Goal: Navigation & Orientation: Find specific page/section

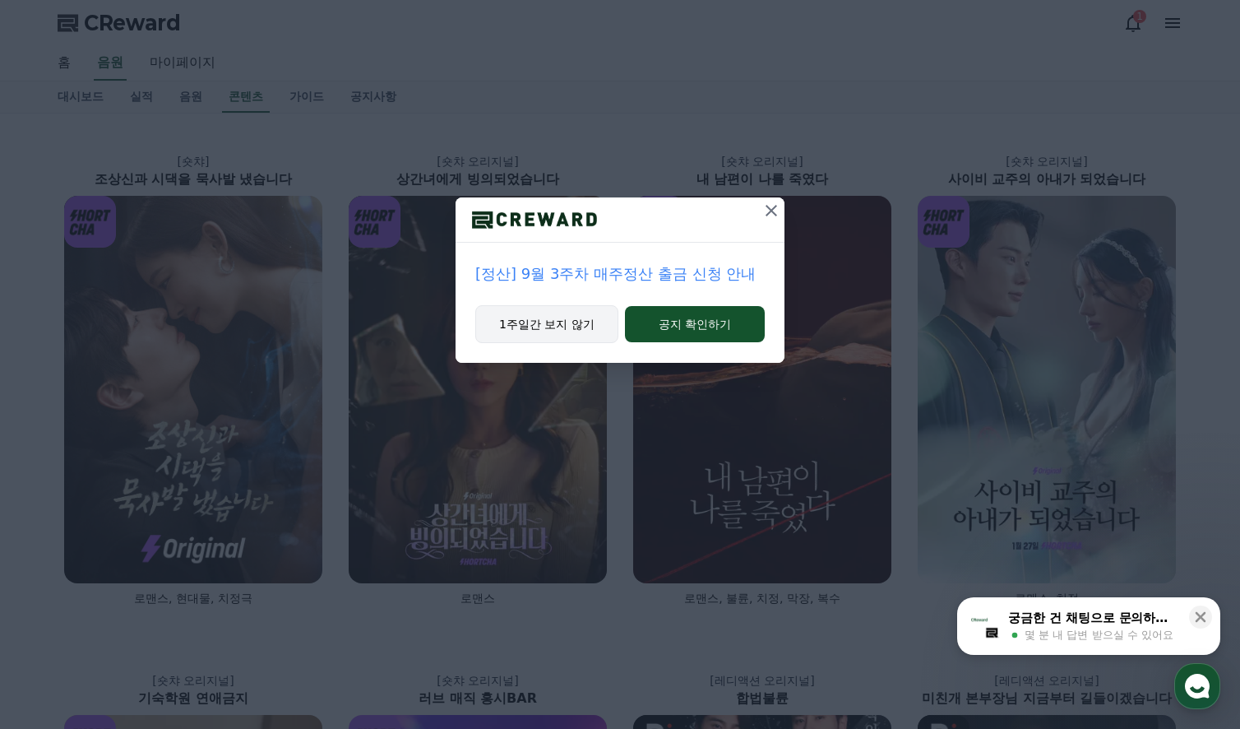
click at [536, 322] on button "1주일간 보지 않기" at bounding box center [546, 324] width 143 height 38
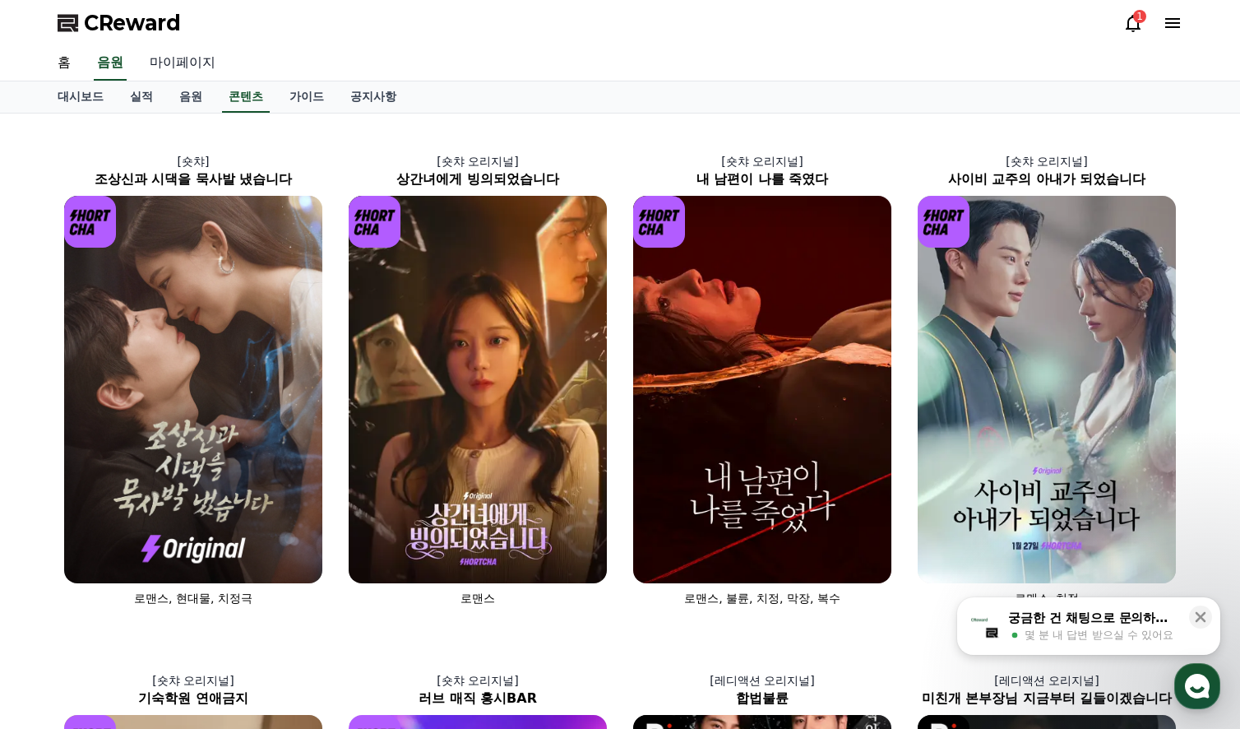
click at [172, 64] on link "마이페이지" at bounding box center [183, 63] width 92 height 35
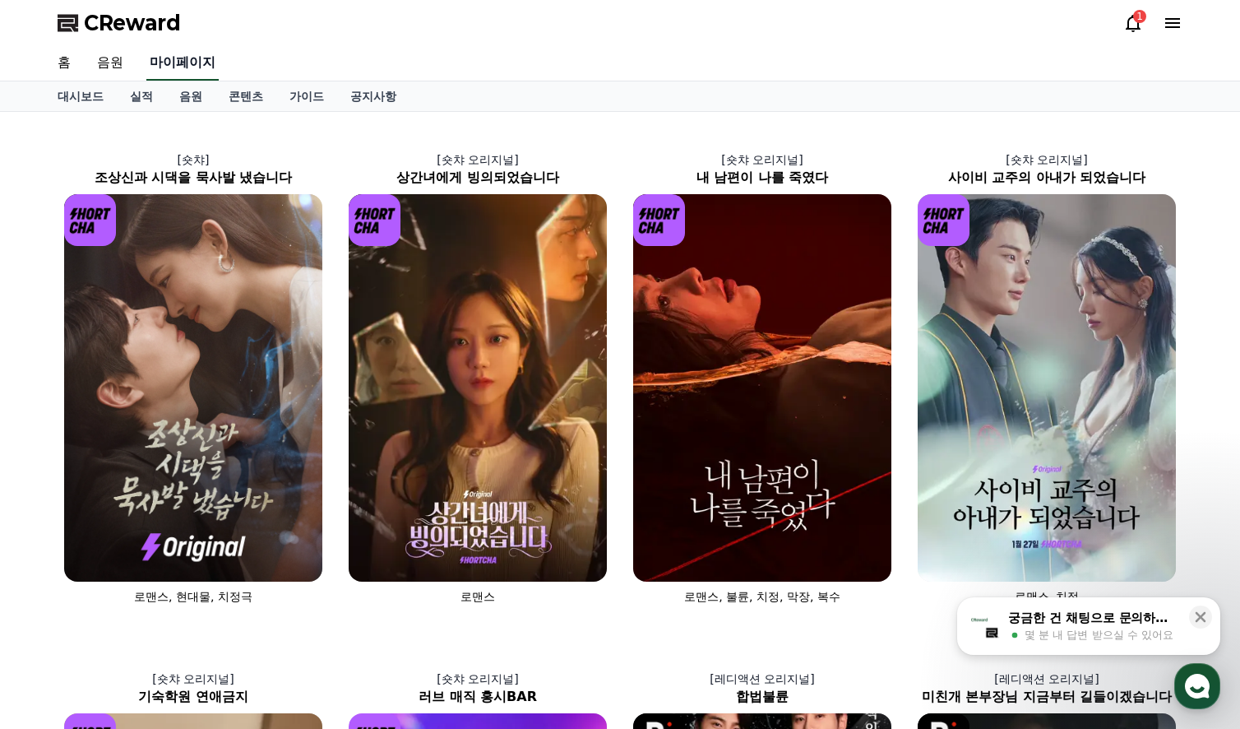
select select "**********"
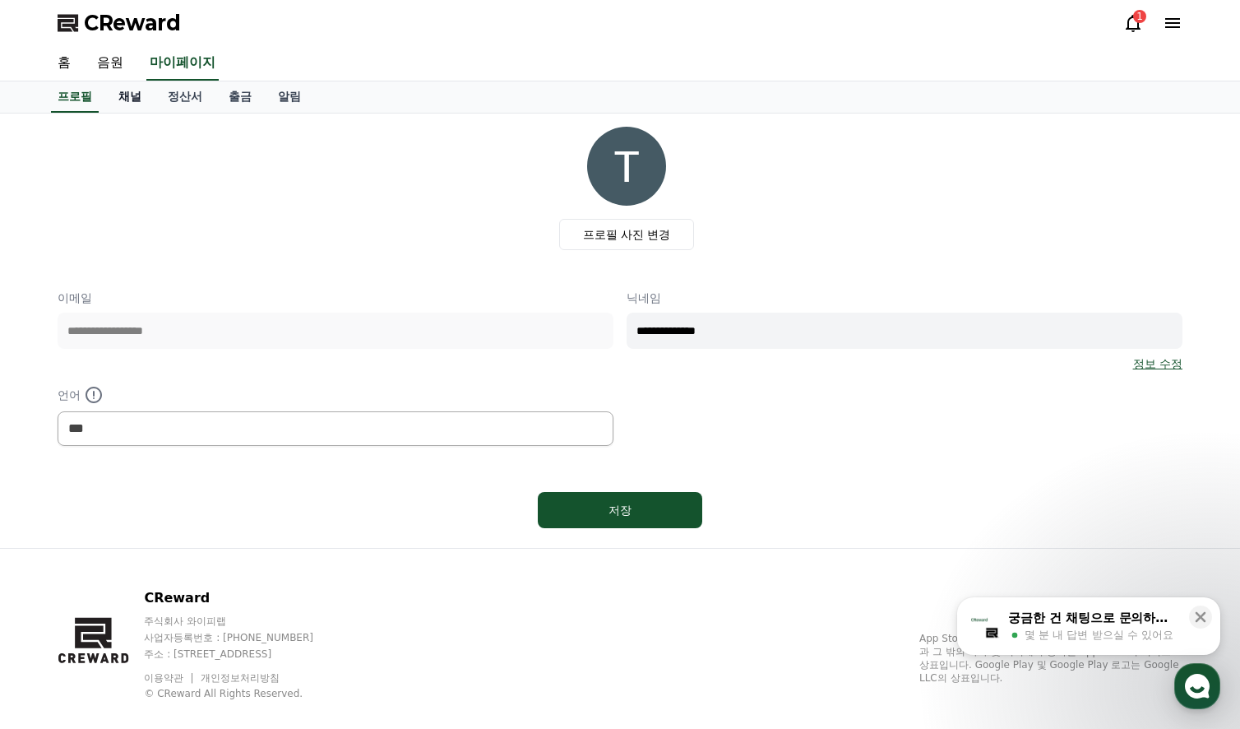
click at [128, 108] on link "채널" at bounding box center [129, 96] width 49 height 31
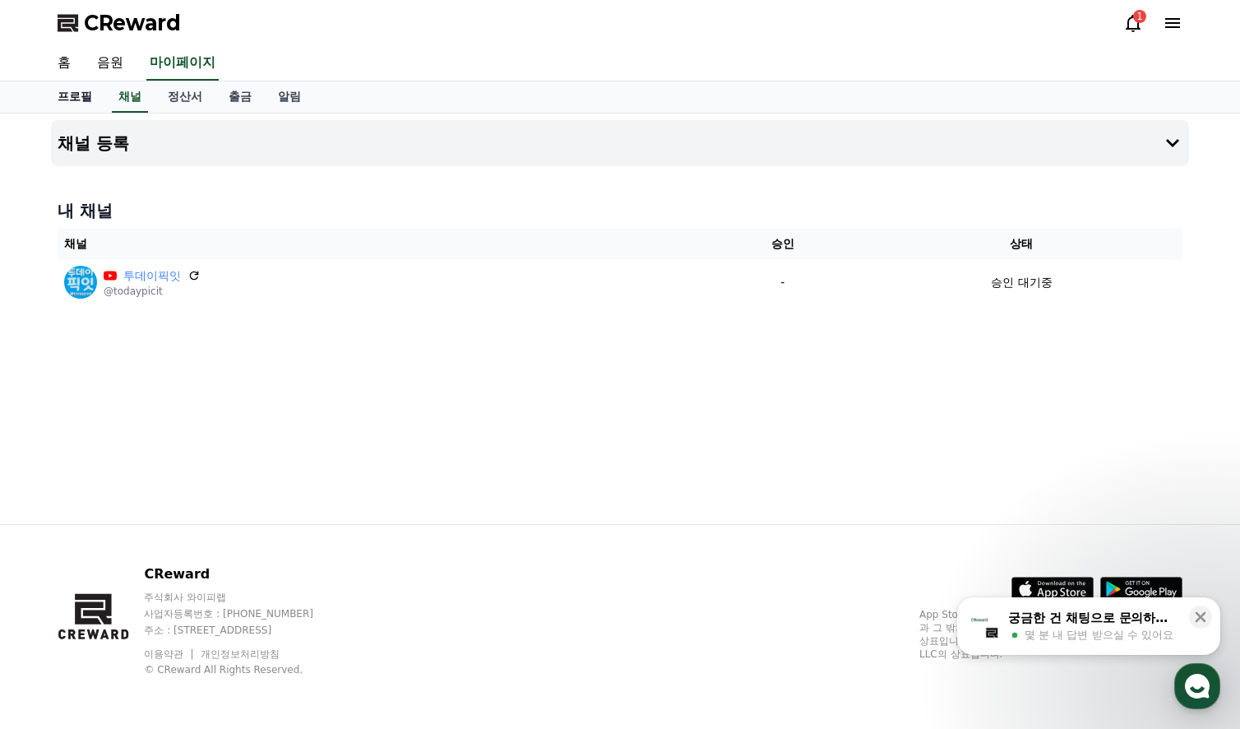
click at [72, 99] on link "프로필" at bounding box center [74, 96] width 61 height 31
select select "**********"
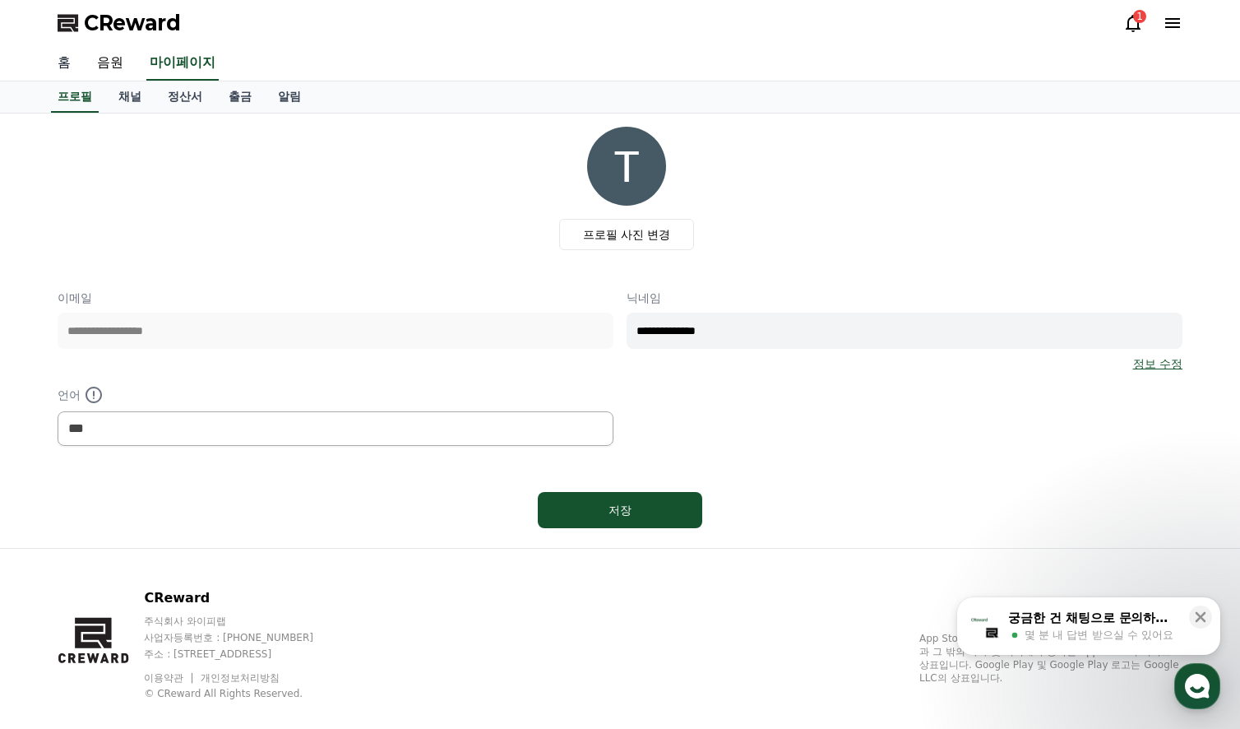
click at [65, 67] on link "홈" at bounding box center [63, 63] width 39 height 35
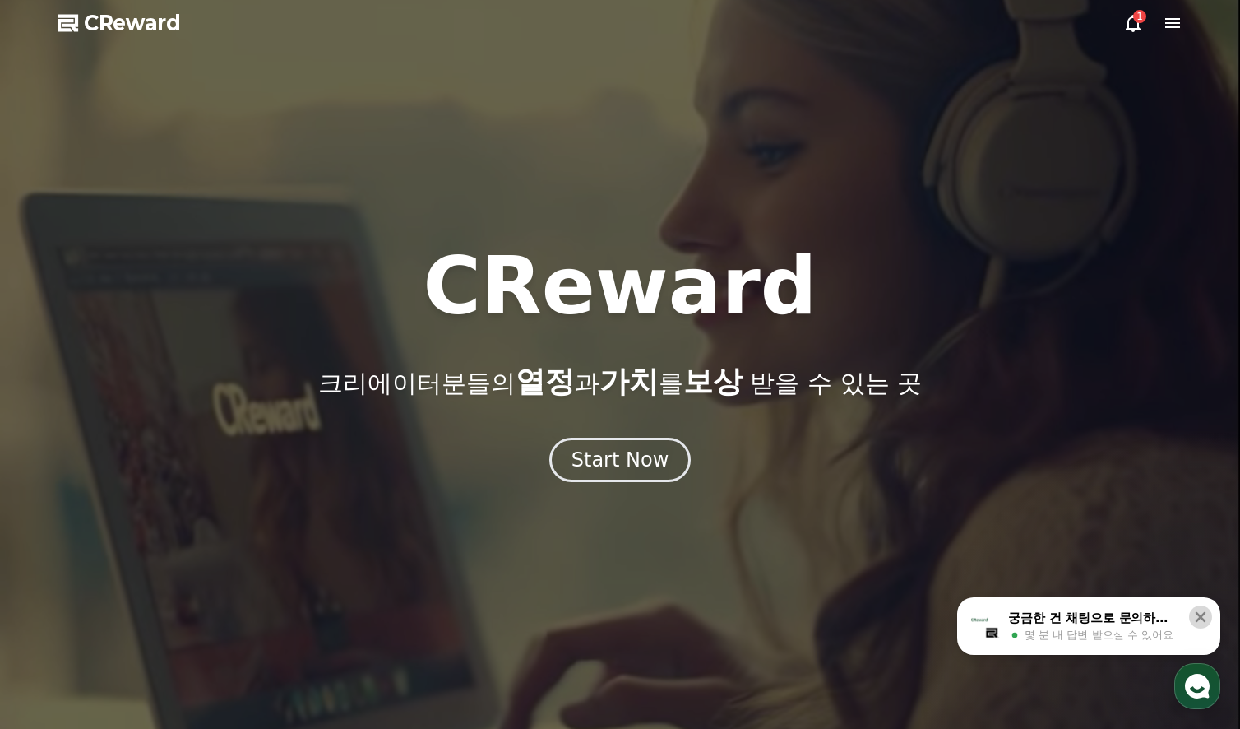
click at [1194, 615] on icon at bounding box center [1200, 617] width 16 height 16
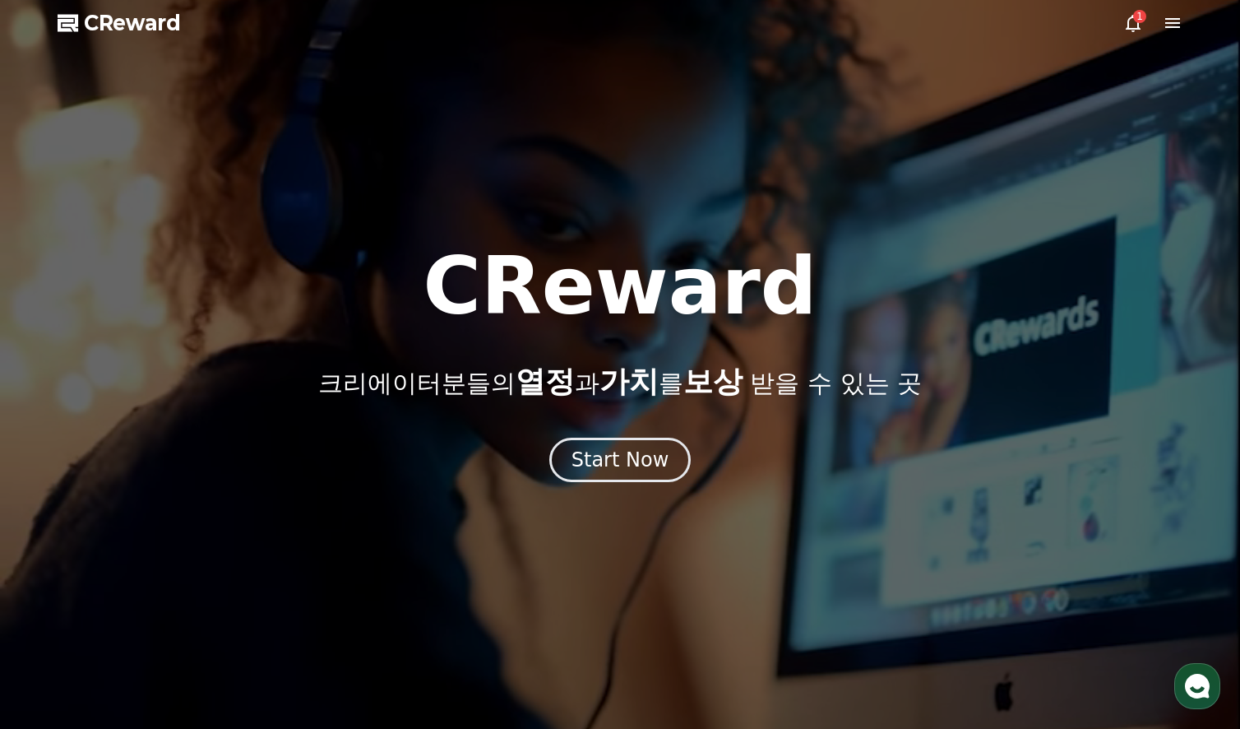
click at [1131, 19] on icon at bounding box center [1133, 23] width 20 height 20
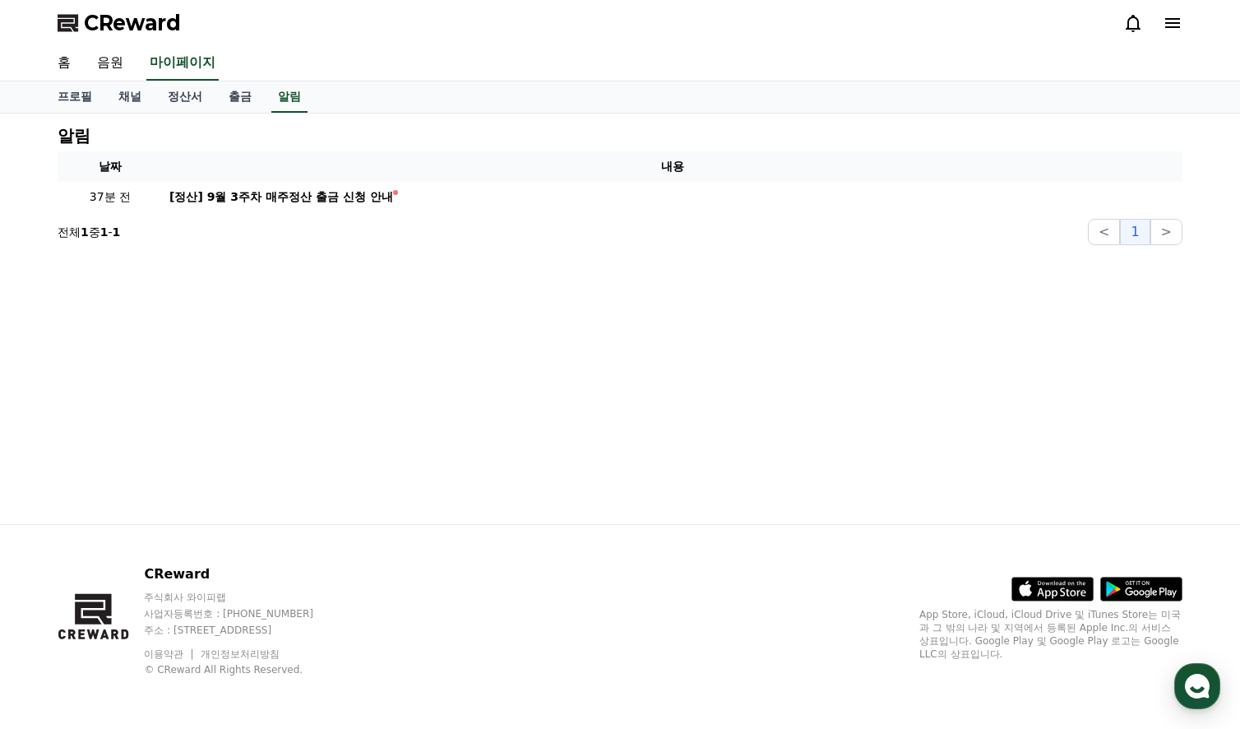
click at [432, 43] on div "CReward" at bounding box center [619, 23] width 1151 height 46
click at [405, 45] on div "CReward" at bounding box center [619, 23] width 1151 height 46
